Goal: Information Seeking & Learning: Learn about a topic

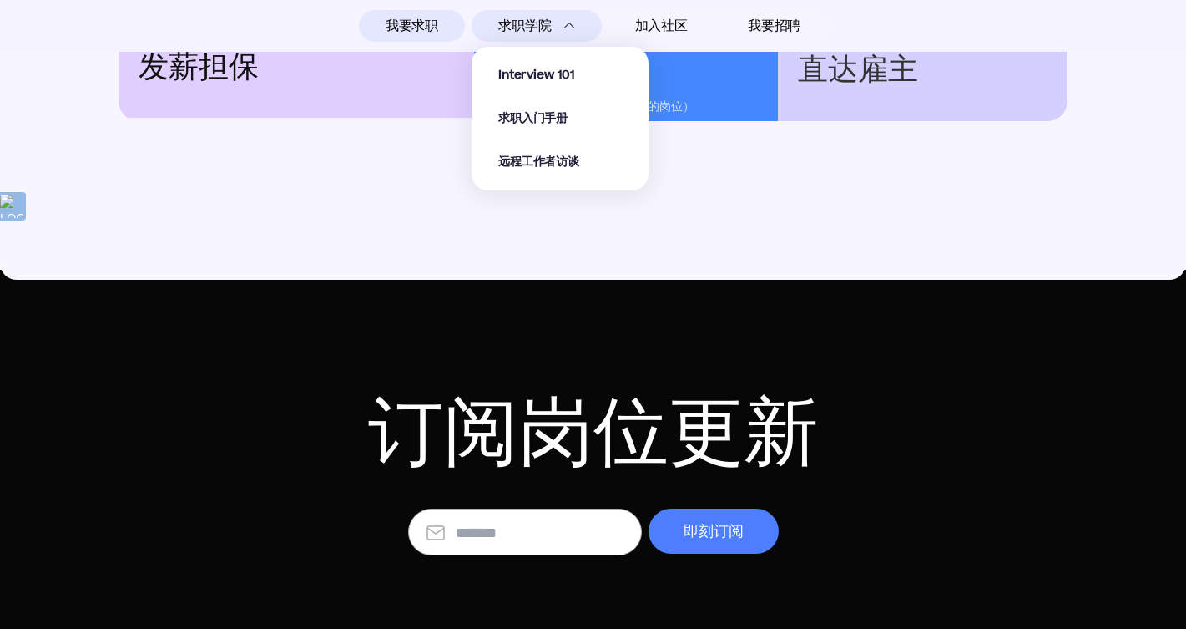
scroll to position [2429, 0]
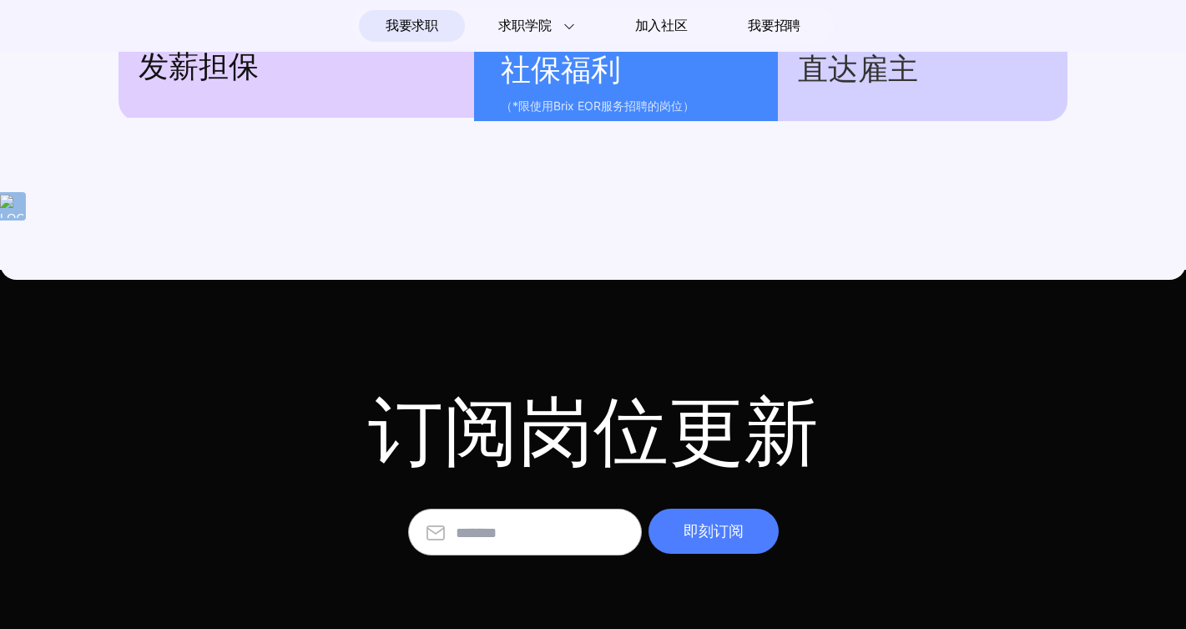
click at [424, 24] on span "我要求职" at bounding box center [412, 26] width 53 height 27
click at [436, 26] on span "我要求职" at bounding box center [412, 26] width 53 height 27
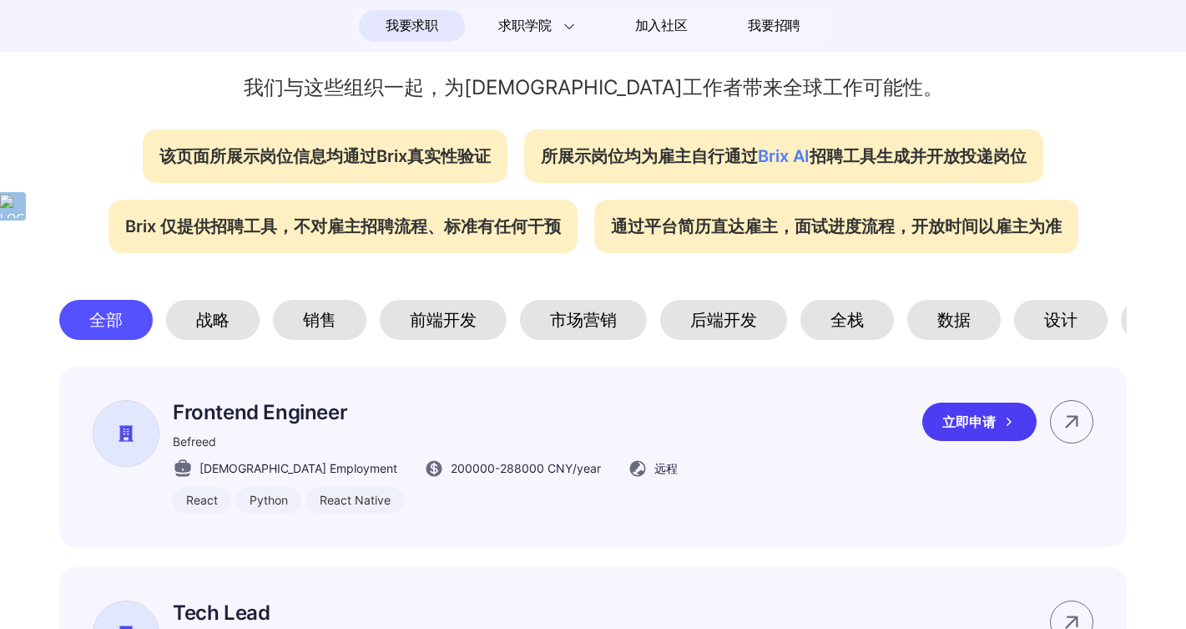
scroll to position [562, 0]
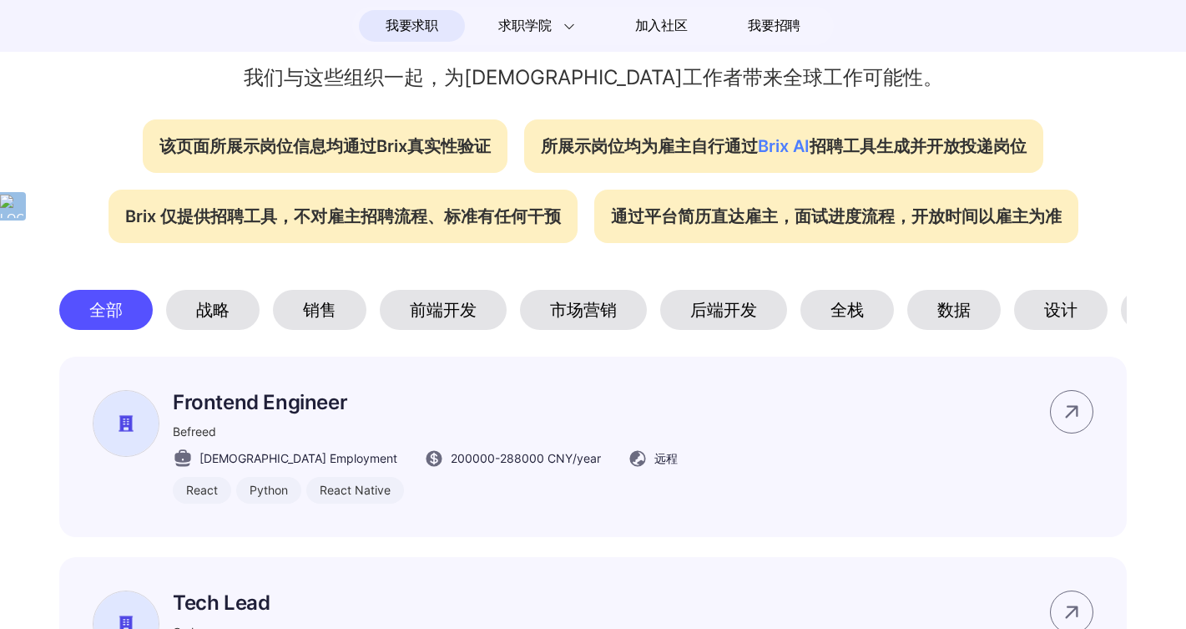
click at [549, 315] on div "市场营销" at bounding box center [583, 310] width 127 height 40
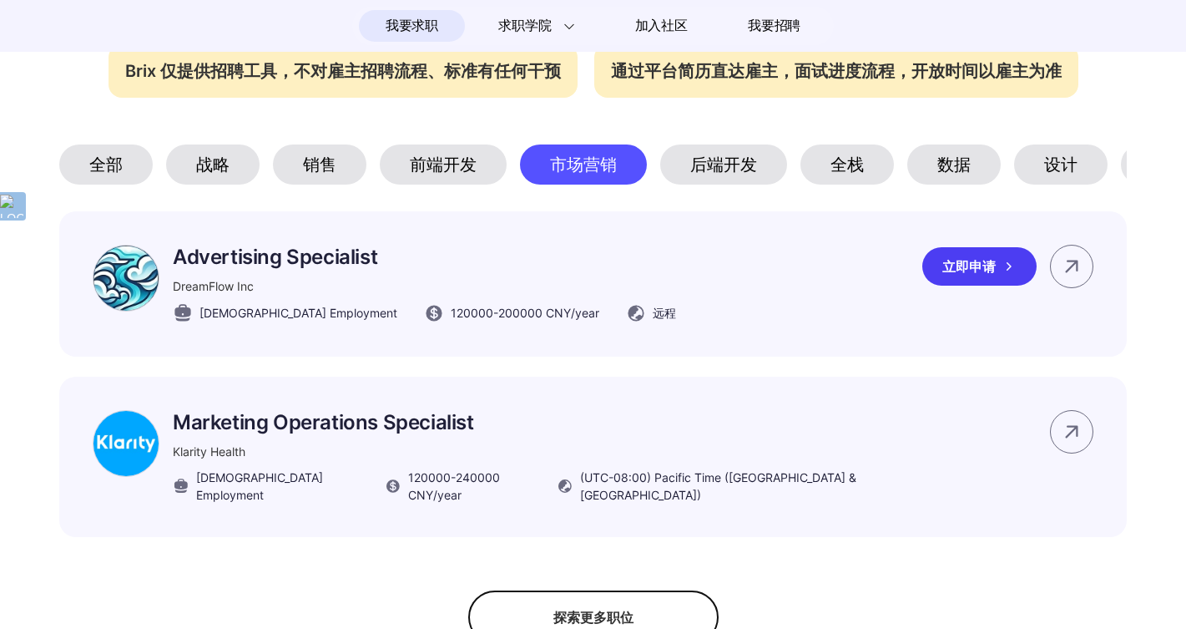
scroll to position [705, 0]
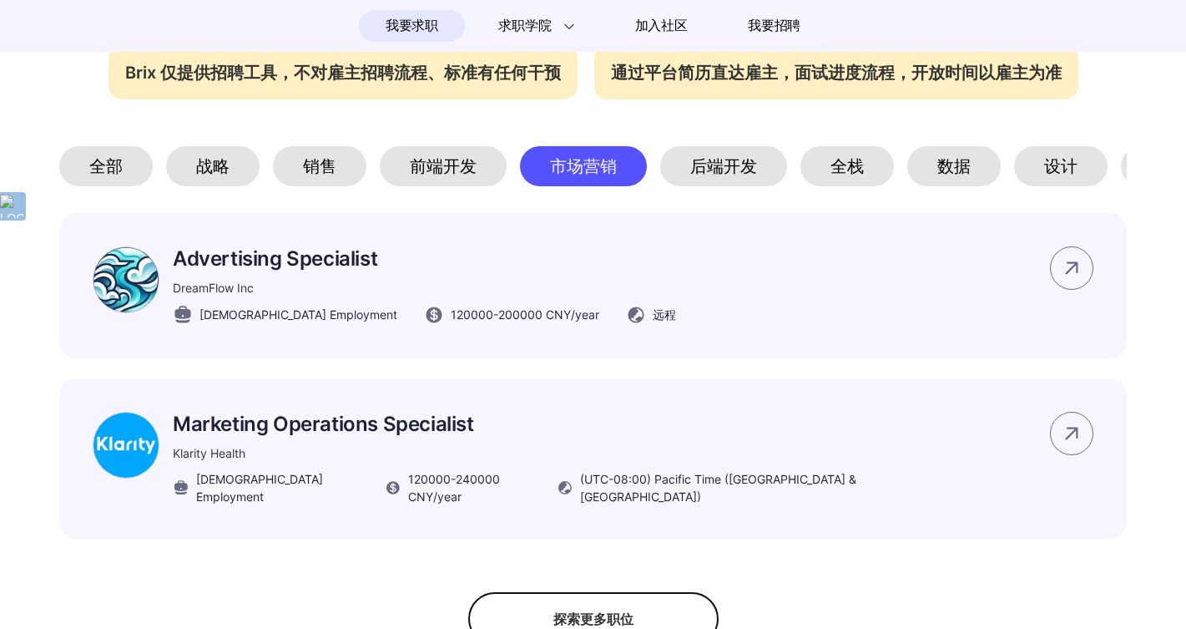
click at [346, 179] on div "销售" at bounding box center [320, 166] width 94 height 40
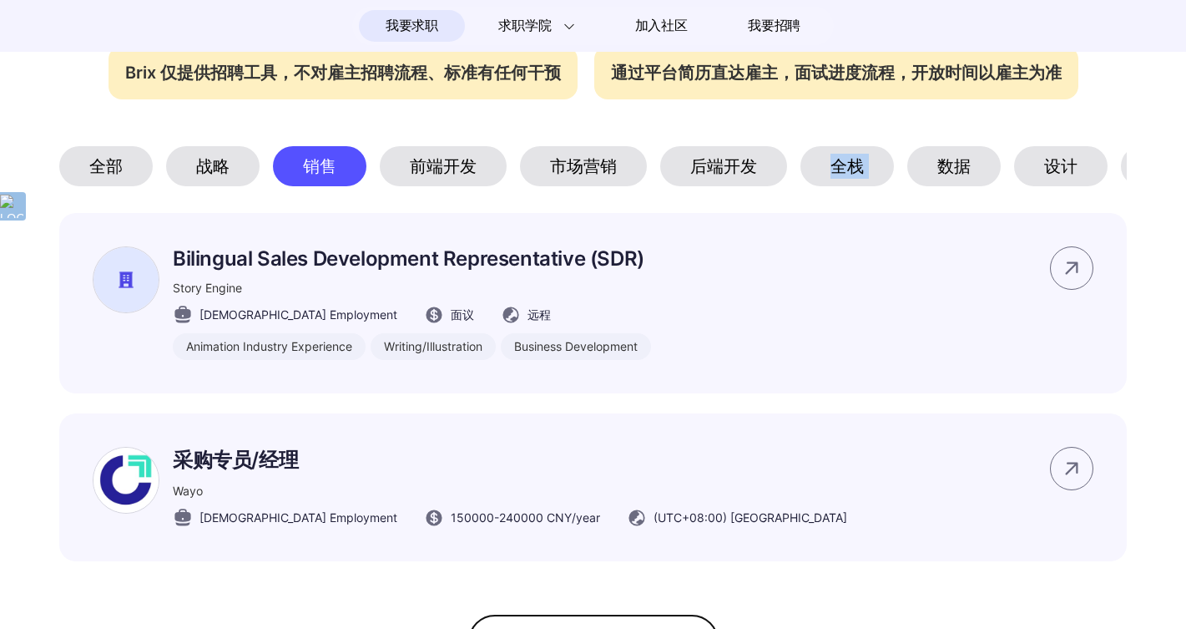
drag, startPoint x: 827, startPoint y: 183, endPoint x: 939, endPoint y: 150, distance: 116.5
click at [939, 150] on div "全部 战略 销售 前端开发 市场营销 后端开发 全栈 数据 设计 产品设计 Web3 其他" at bounding box center [593, 166] width 1068 height 40
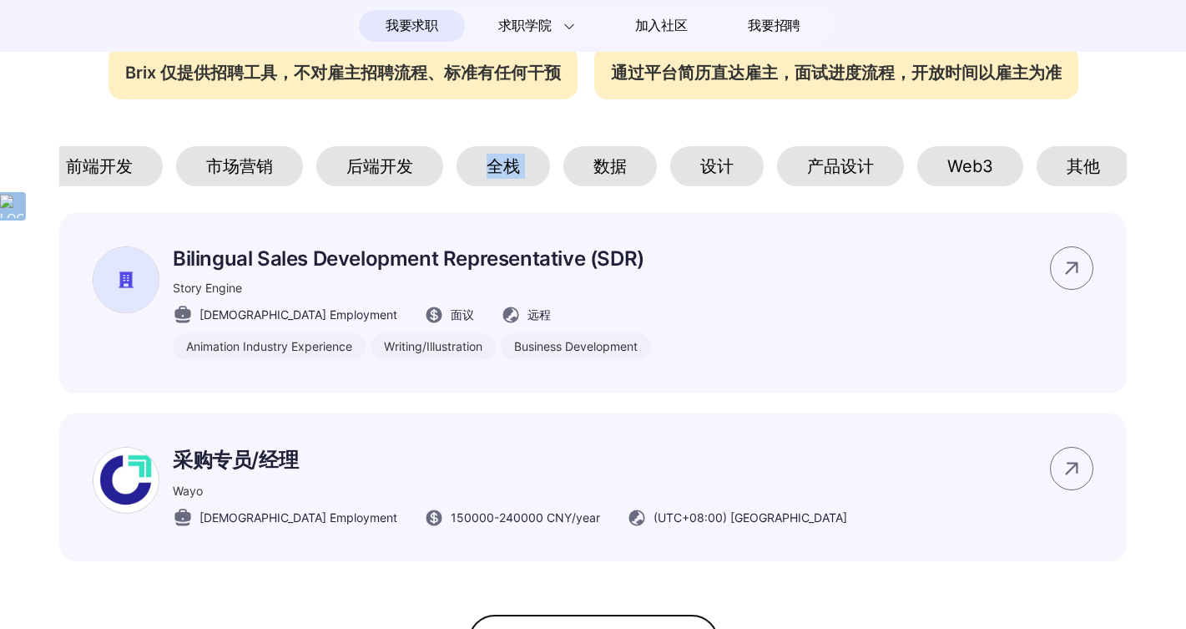
scroll to position [0, 347]
click at [938, 168] on div "Web3" at bounding box center [967, 166] width 106 height 40
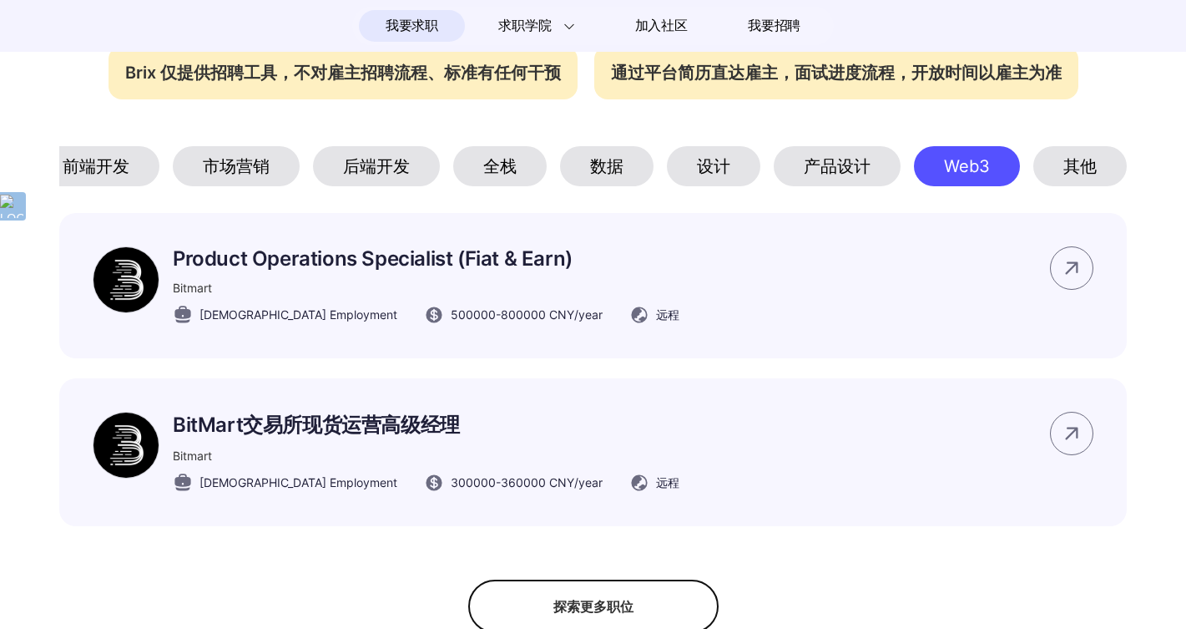
click at [1061, 166] on div "其他" at bounding box center [1081, 166] width 94 height 40
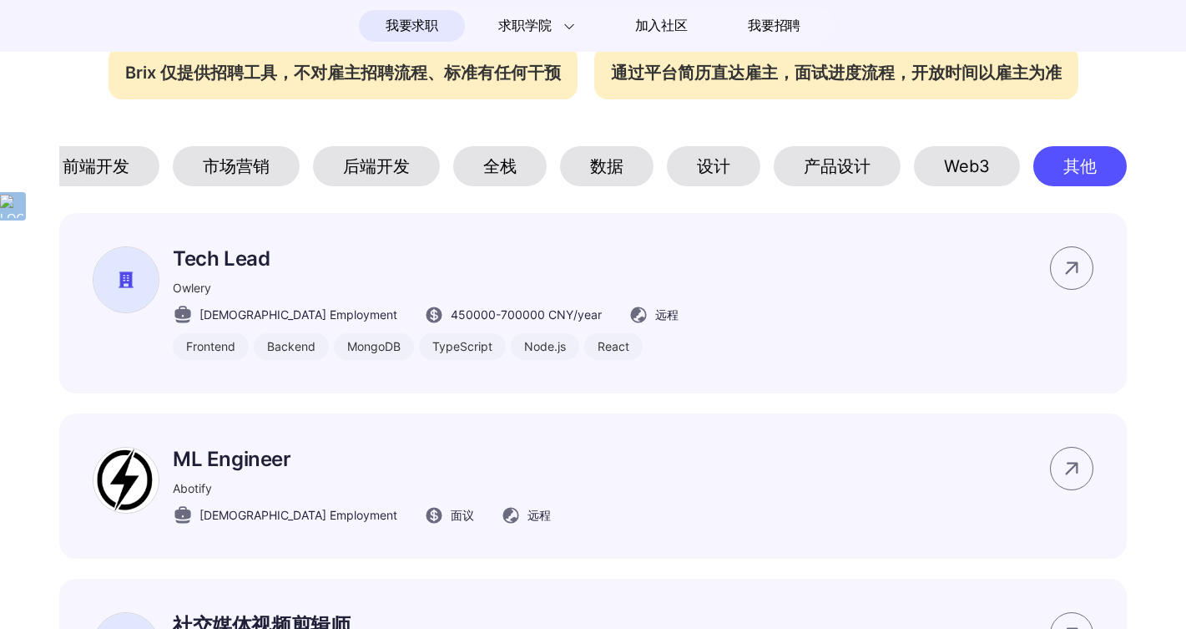
click at [610, 171] on div "数据" at bounding box center [607, 166] width 94 height 40
